Goal: Check status: Check status

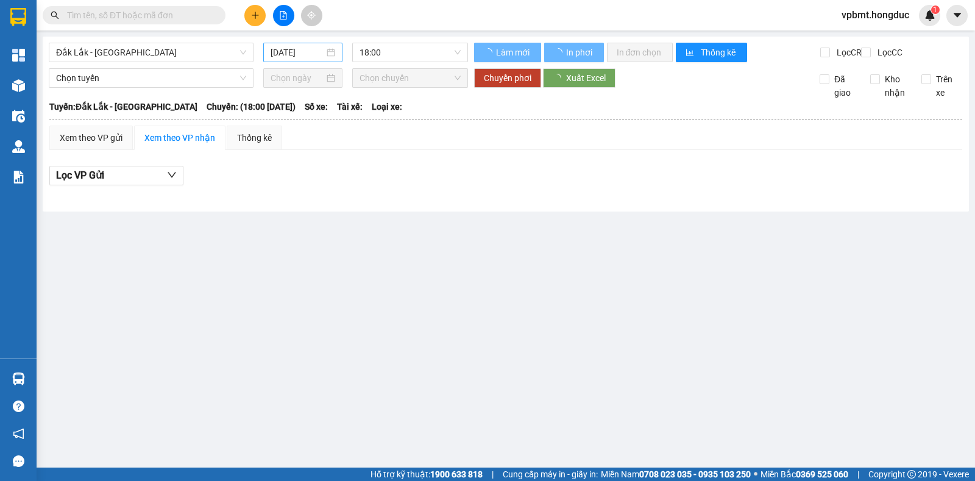
click at [297, 56] on input "[DATE]" at bounding box center [298, 52] width 54 height 13
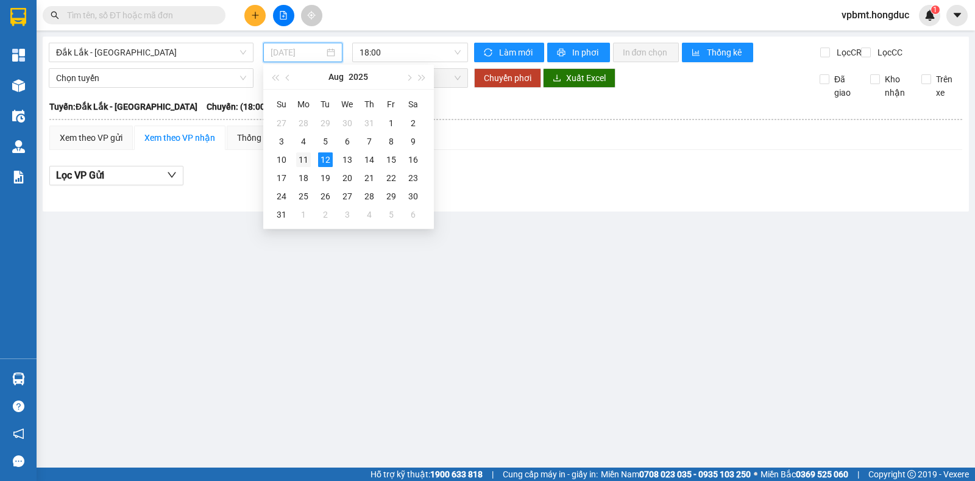
click at [307, 159] on div "11" at bounding box center [303, 159] width 15 height 15
type input "[DATE]"
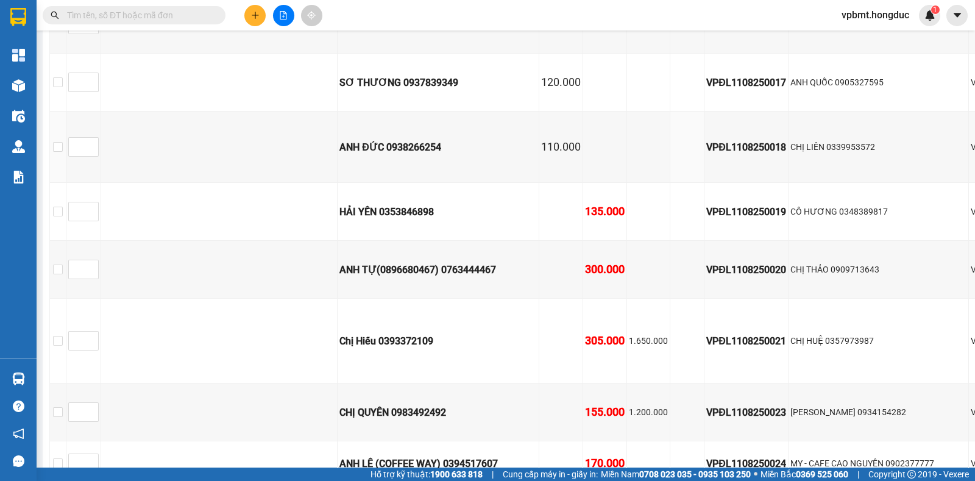
scroll to position [1295, 0]
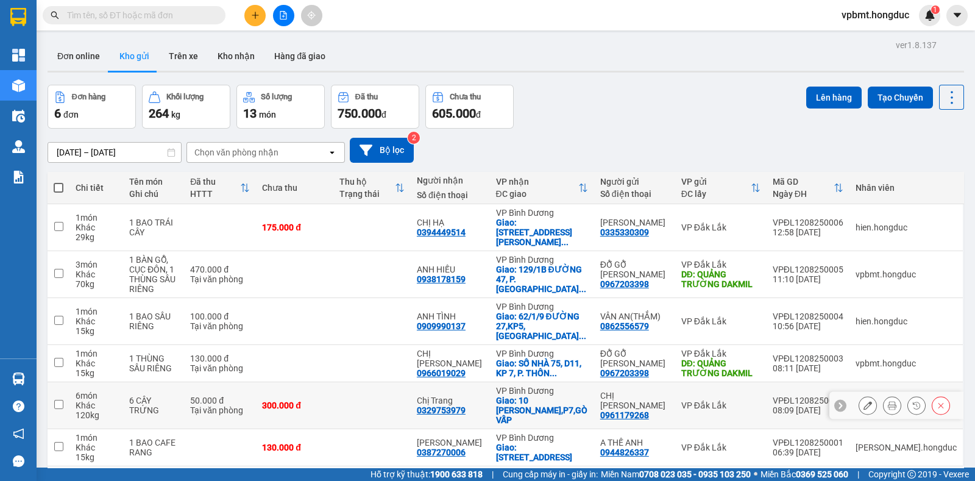
click at [884, 395] on button at bounding box center [892, 405] width 17 height 21
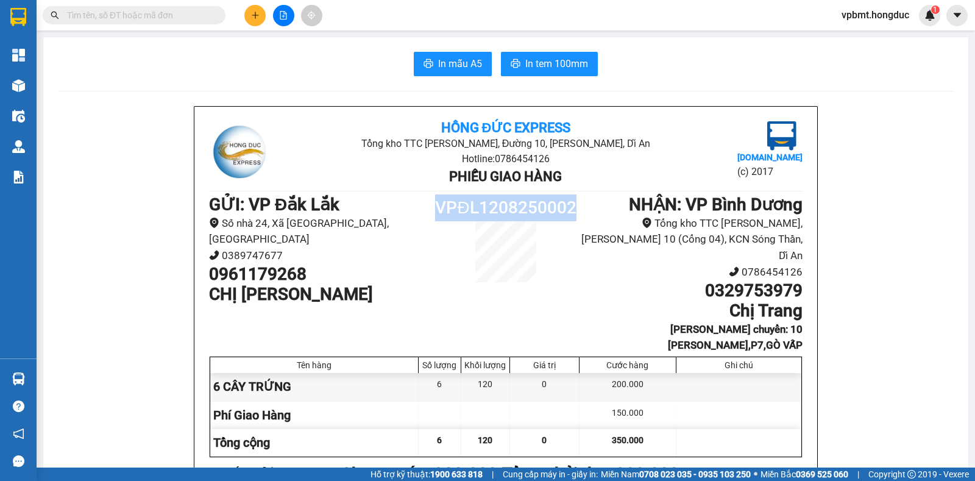
drag, startPoint x: 433, startPoint y: 202, endPoint x: 568, endPoint y: 205, distance: 134.8
click at [568, 205] on h1 "VPĐL1208250002" at bounding box center [506, 207] width 149 height 27
copy h1 "VPĐL1208250002"
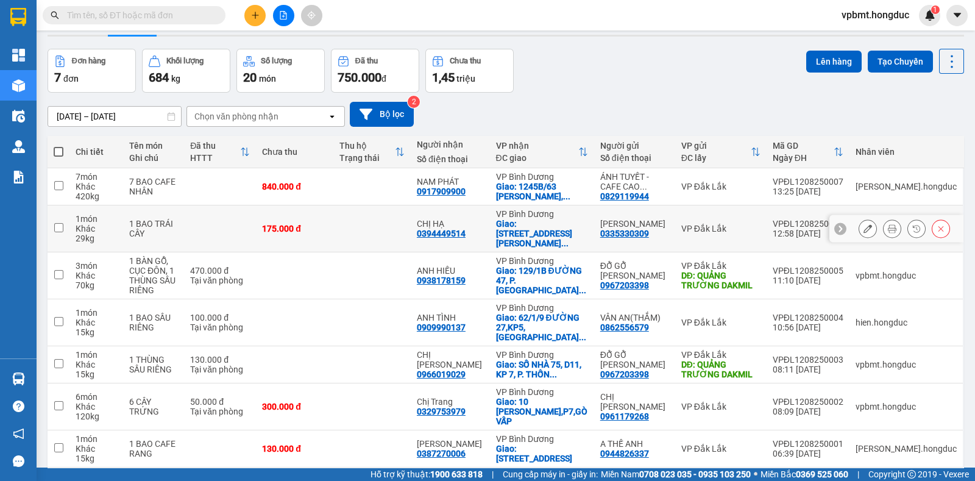
scroll to position [55, 0]
